Goal: Entertainment & Leisure: Consume media (video, audio)

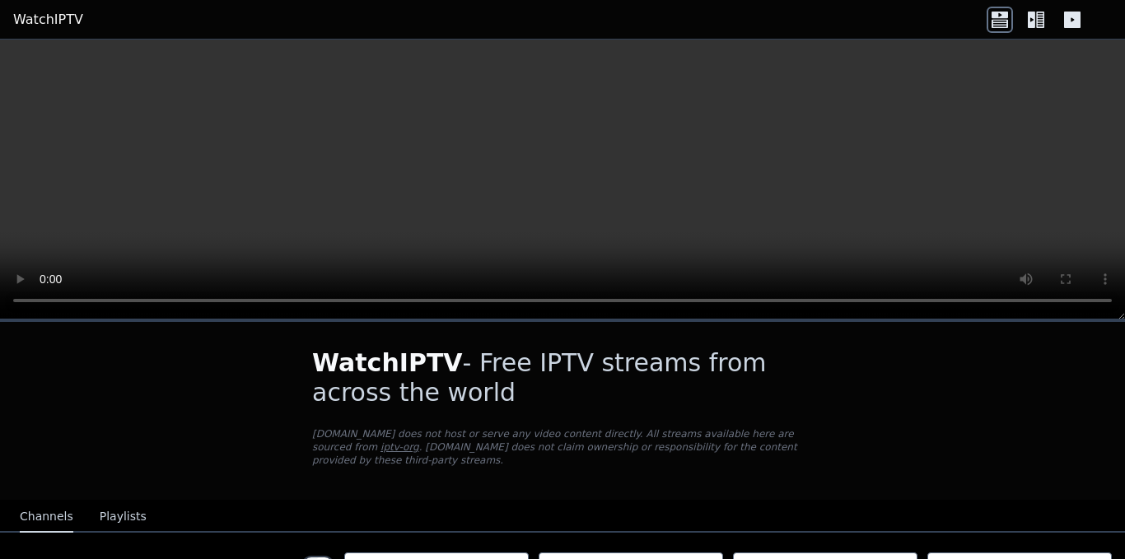
click at [1036, 10] on icon at bounding box center [1036, 20] width 26 height 26
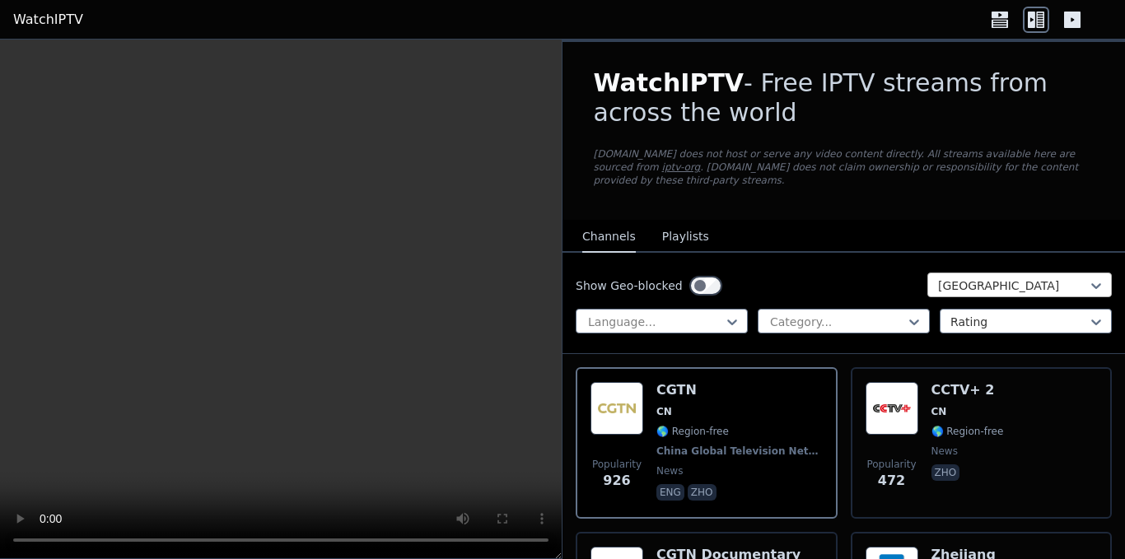
click at [985, 278] on div at bounding box center [1013, 286] width 150 height 16
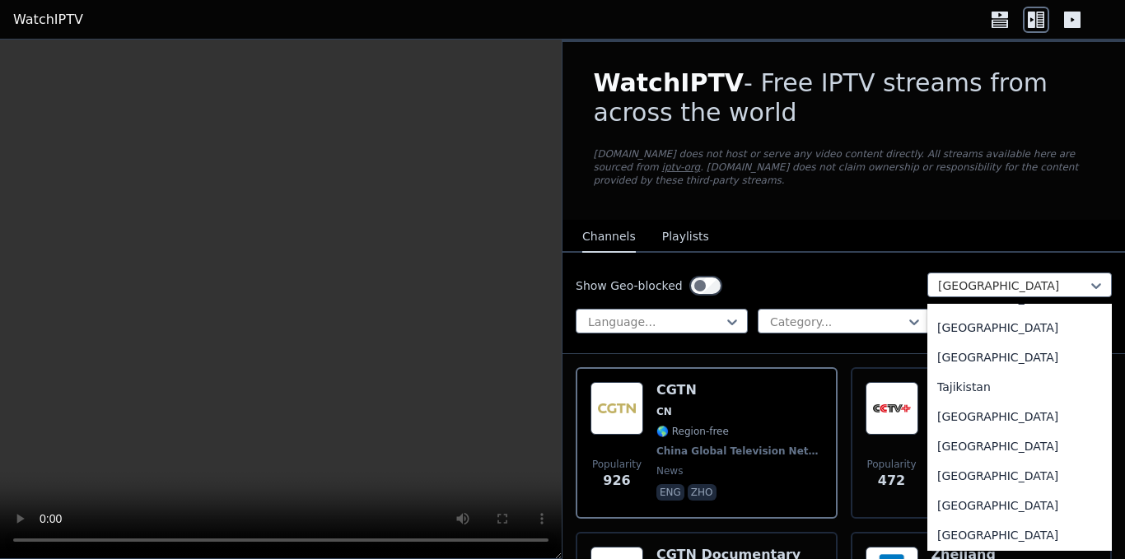
scroll to position [5455, 0]
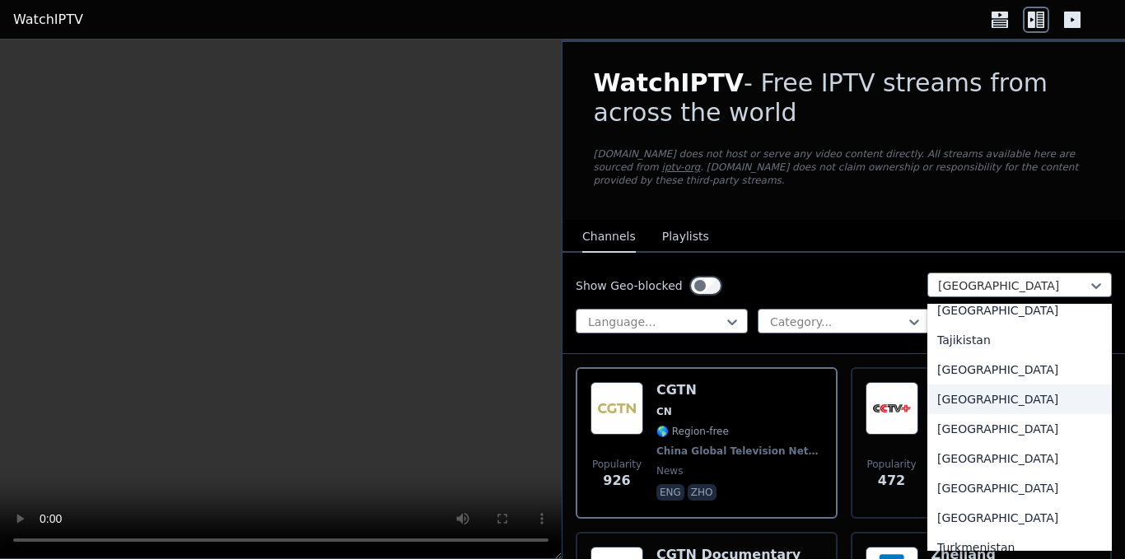
click at [976, 389] on div "[GEOGRAPHIC_DATA]" at bounding box center [1020, 400] width 185 height 30
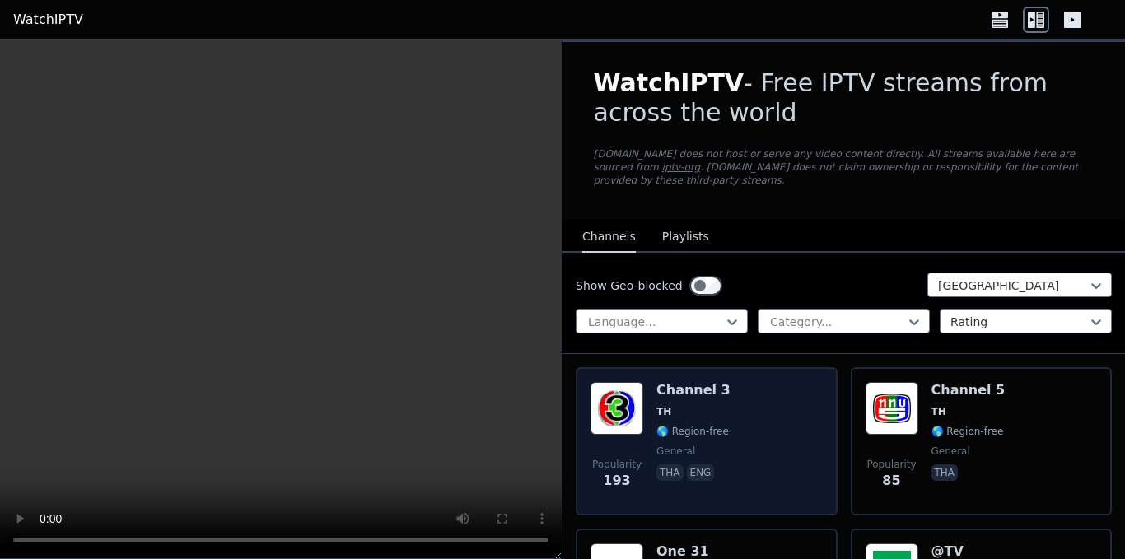
click at [662, 405] on span "TH" at bounding box center [664, 411] width 15 height 13
click at [621, 395] on img at bounding box center [617, 408] width 53 height 53
click at [620, 395] on img at bounding box center [617, 408] width 53 height 53
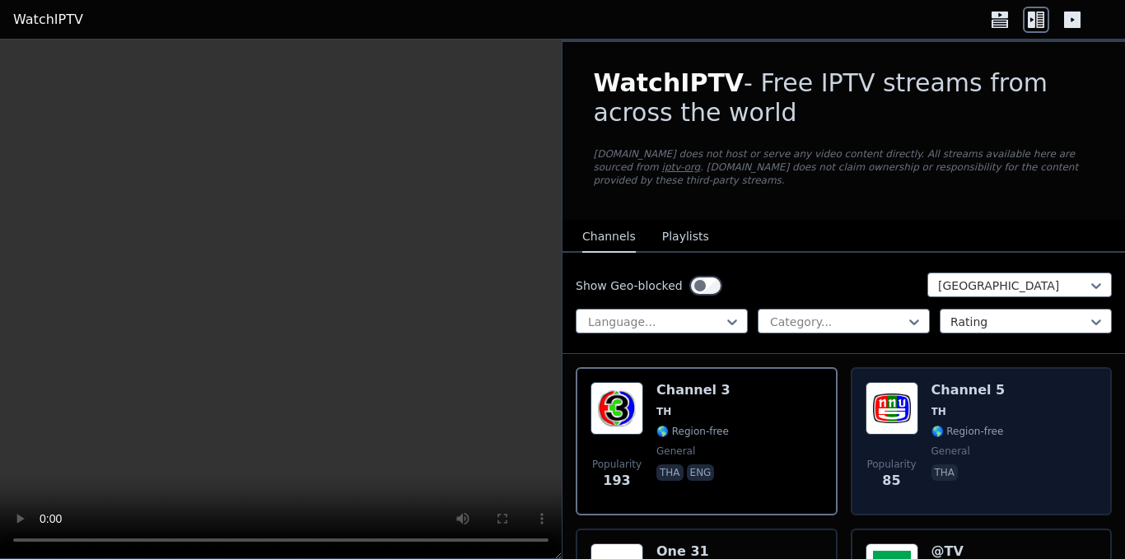
click at [881, 383] on img at bounding box center [892, 408] width 53 height 53
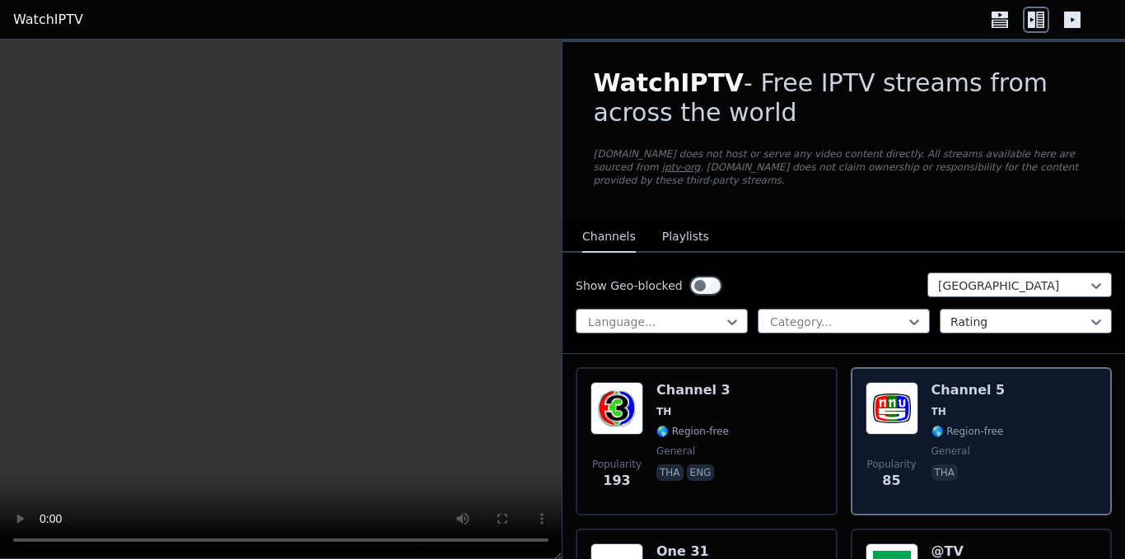
click at [881, 383] on img at bounding box center [892, 408] width 53 height 53
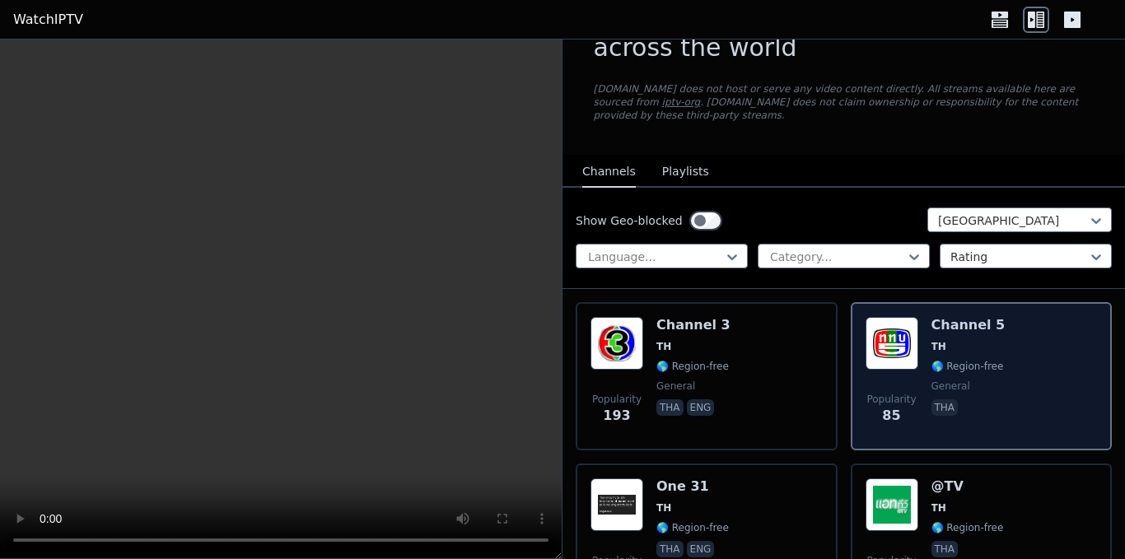
scroll to position [165, 0]
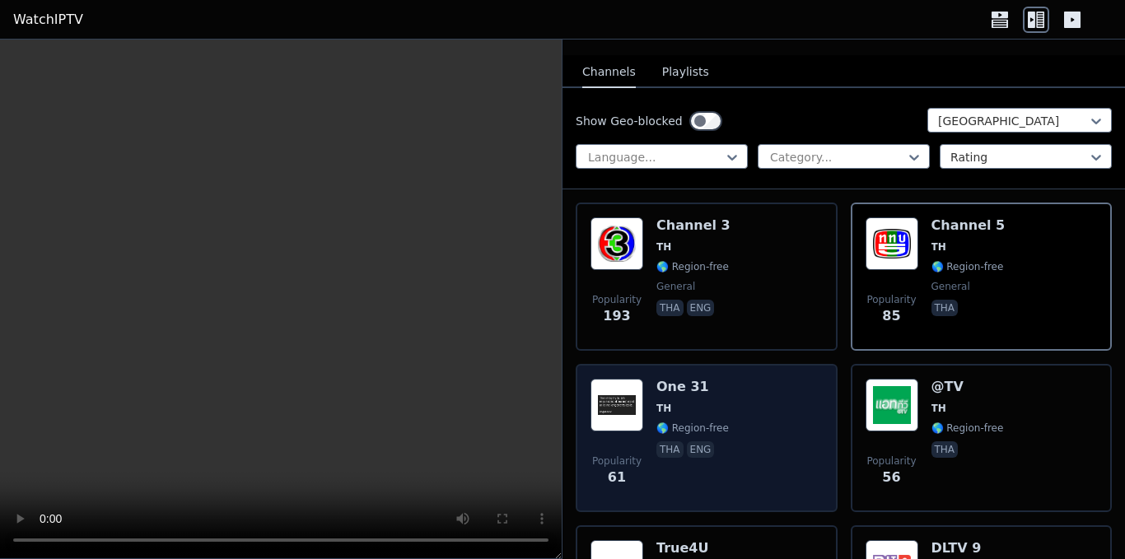
click at [738, 391] on div "Popularity 61 One 31 TH 🌎 Region-free tha eng" at bounding box center [707, 438] width 232 height 119
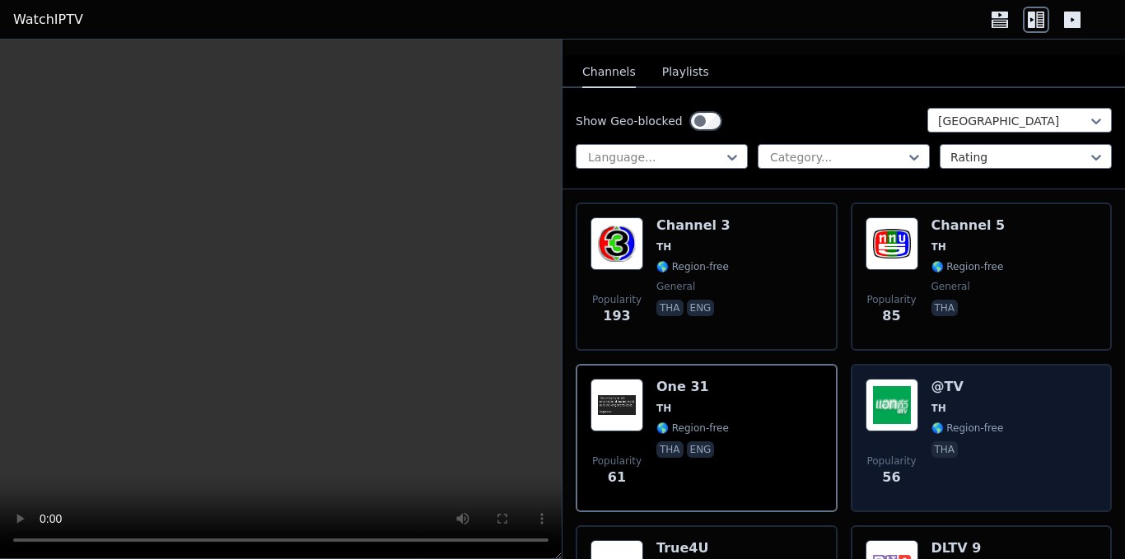
click at [932, 402] on span "TH" at bounding box center [939, 408] width 15 height 13
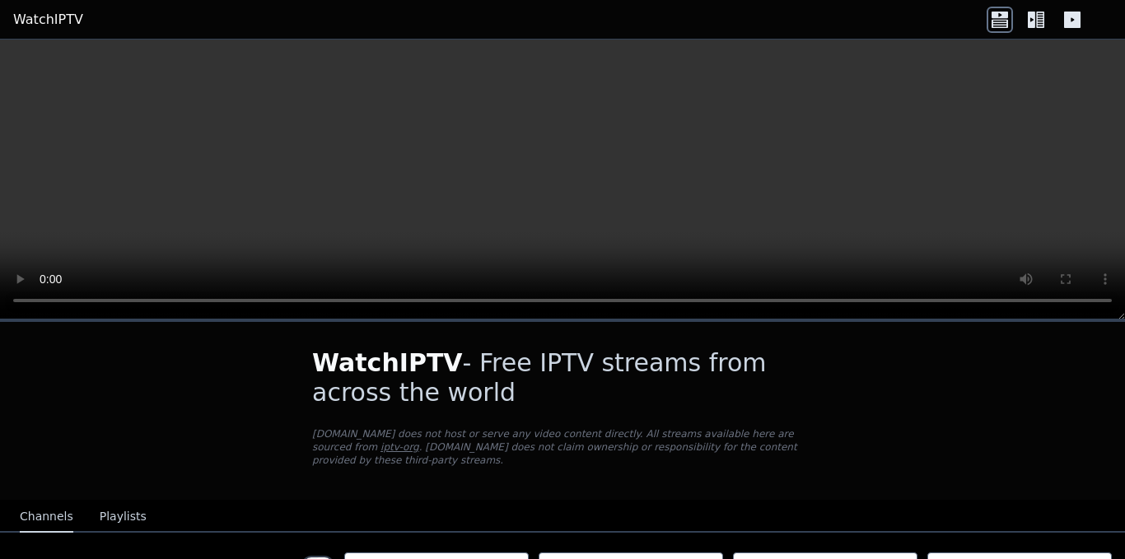
click at [527, 151] on video at bounding box center [562, 180] width 1125 height 280
click at [256, 99] on video at bounding box center [562, 180] width 1125 height 280
